Goal: Check status: Check status

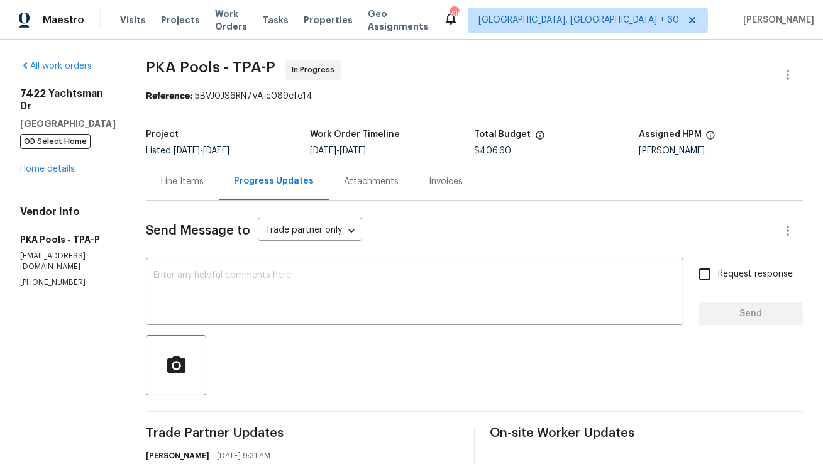
click at [177, 191] on div "Line Items" at bounding box center [182, 181] width 73 height 37
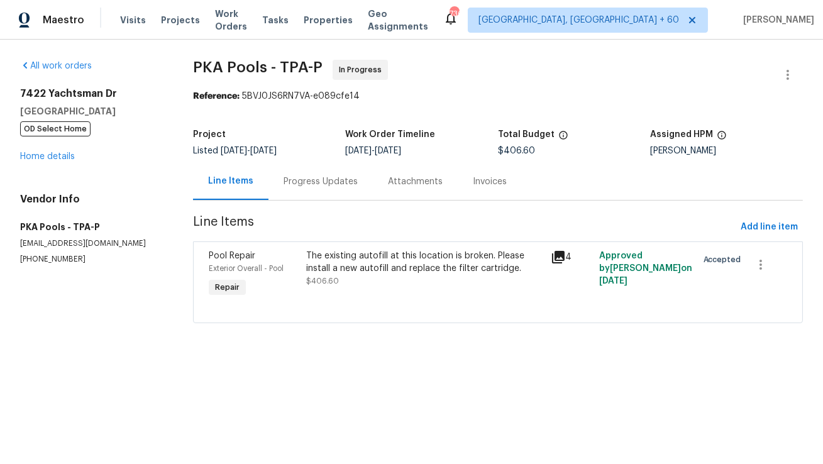
click at [305, 179] on div "Progress Updates" at bounding box center [321, 181] width 74 height 13
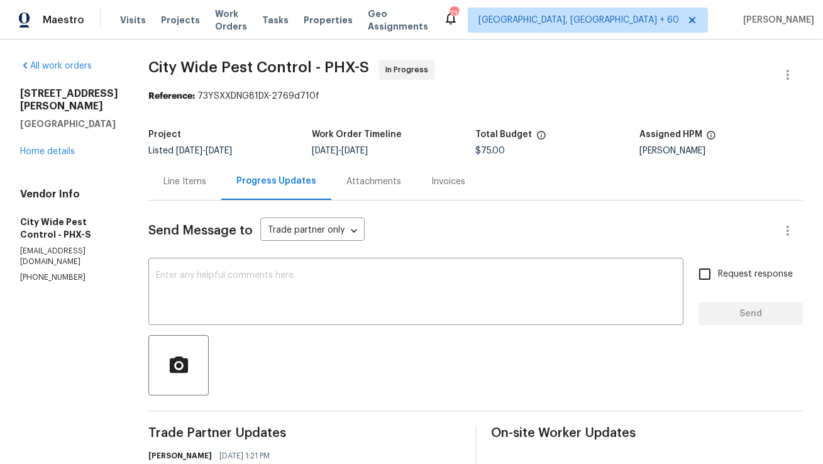
click at [194, 185] on div "Line Items" at bounding box center [185, 181] width 43 height 13
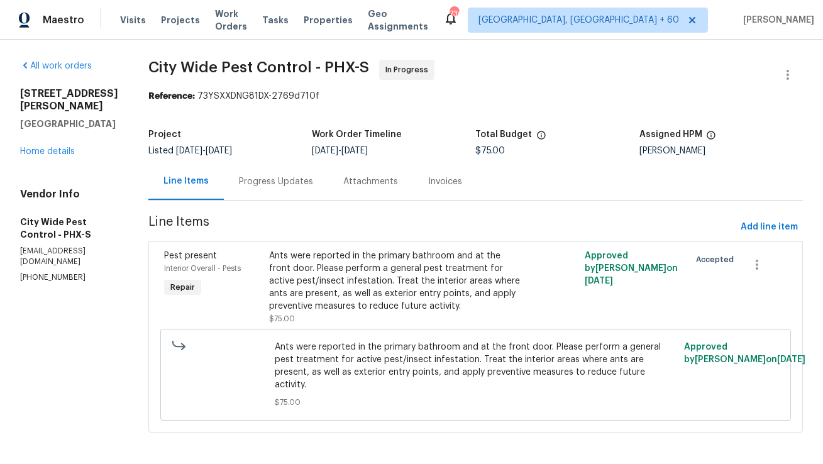
click at [303, 181] on div "Progress Updates" at bounding box center [276, 181] width 74 height 13
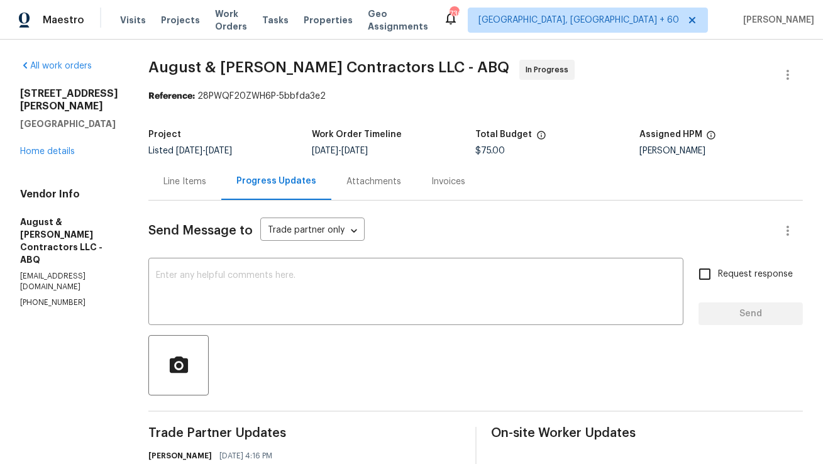
click at [210, 185] on div "Line Items" at bounding box center [184, 181] width 73 height 37
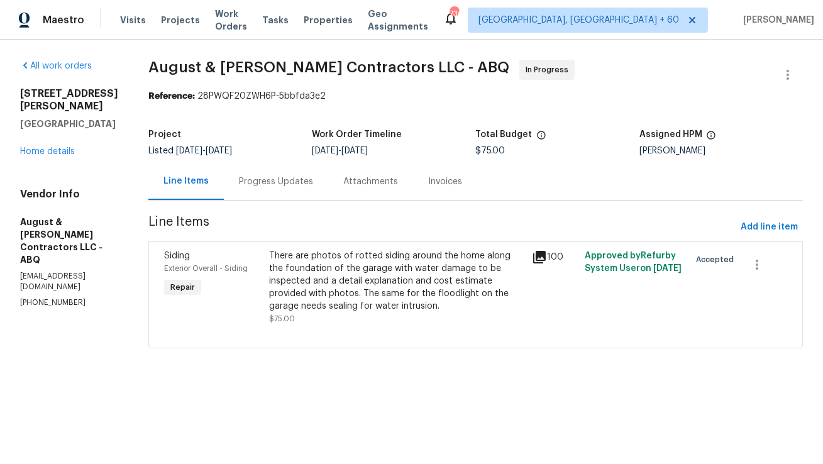
click at [309, 187] on div "Progress Updates" at bounding box center [276, 181] width 74 height 13
